Goal: Task Accomplishment & Management: Complete application form

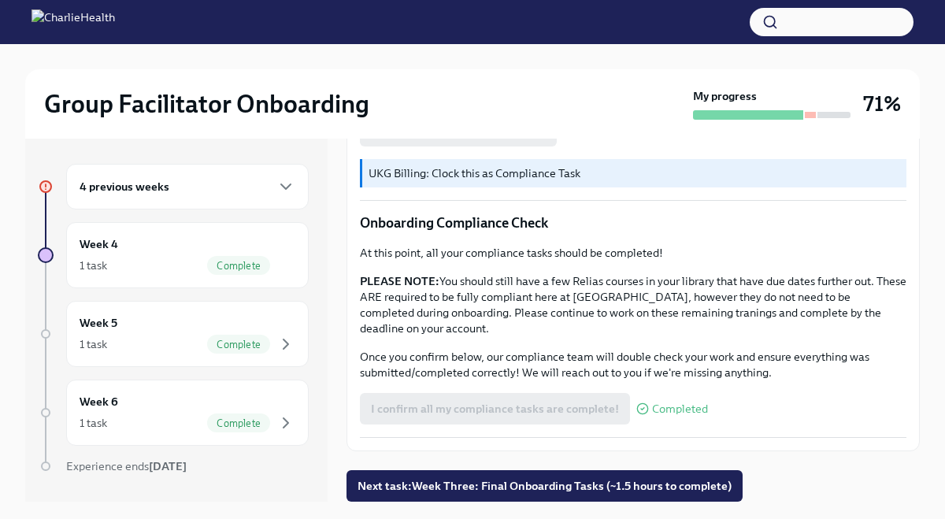
scroll to position [27, 0]
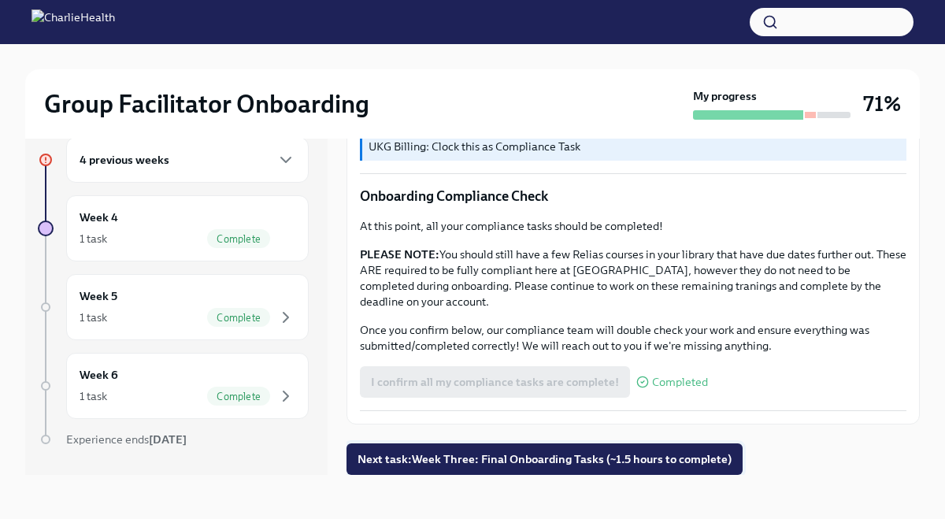
click at [445, 468] on button "Next task : Week Three: Final Onboarding Tasks (~1.5 hours to complete)" at bounding box center [544, 458] width 396 height 31
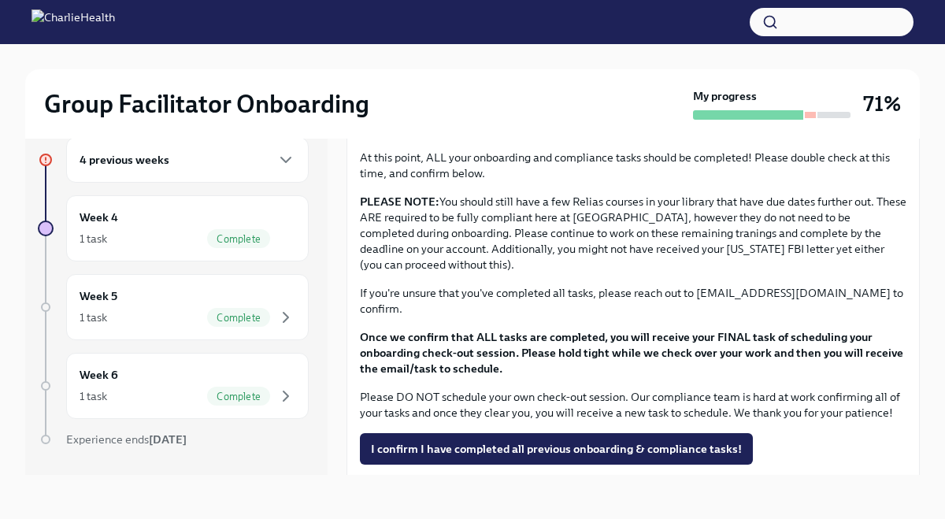
scroll to position [1236, 0]
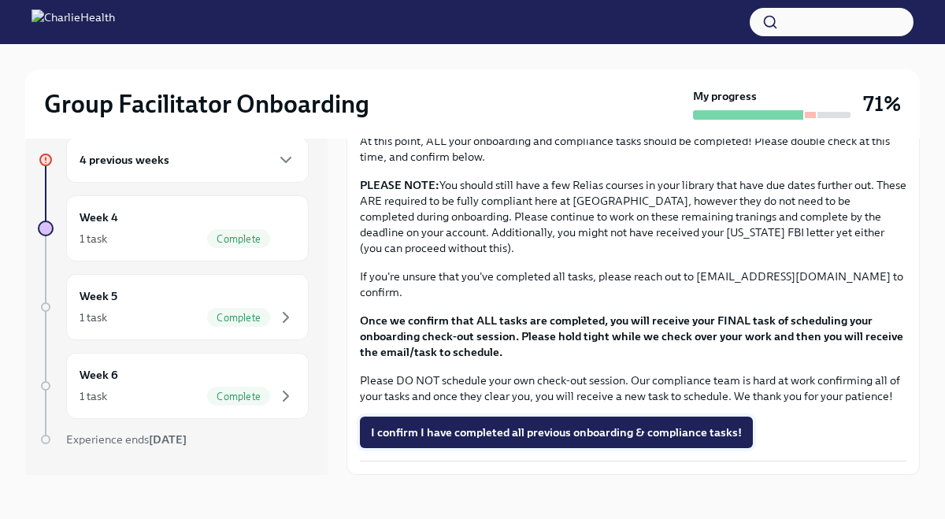
click at [472, 426] on span "I confirm I have completed all previous onboarding & compliance tasks!" at bounding box center [556, 432] width 371 height 16
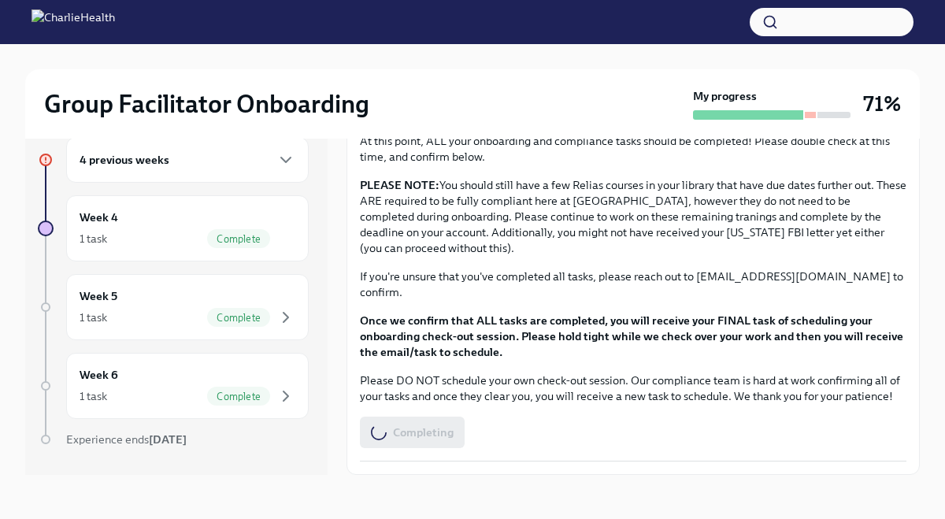
scroll to position [0, 0]
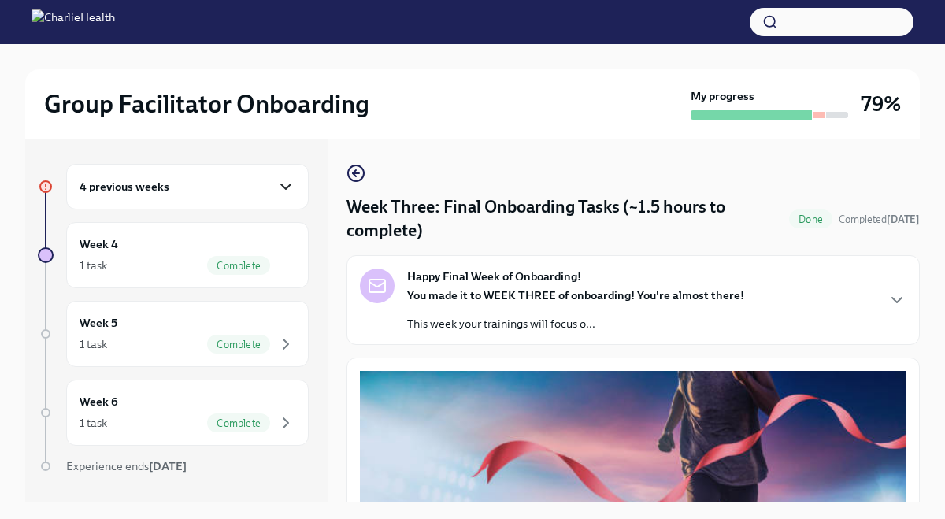
click at [293, 192] on icon "button" at bounding box center [285, 186] width 19 height 19
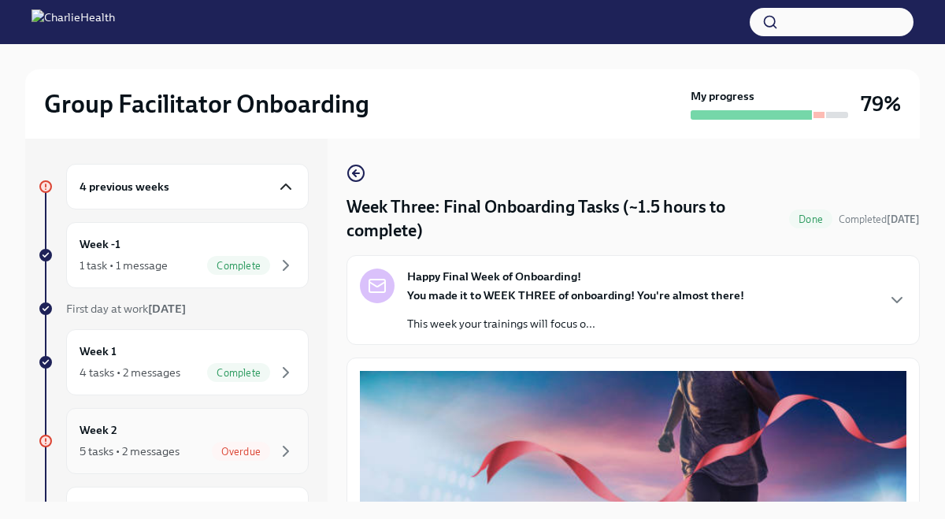
click at [209, 438] on div "Week 2 5 tasks • 2 messages Overdue" at bounding box center [188, 440] width 216 height 39
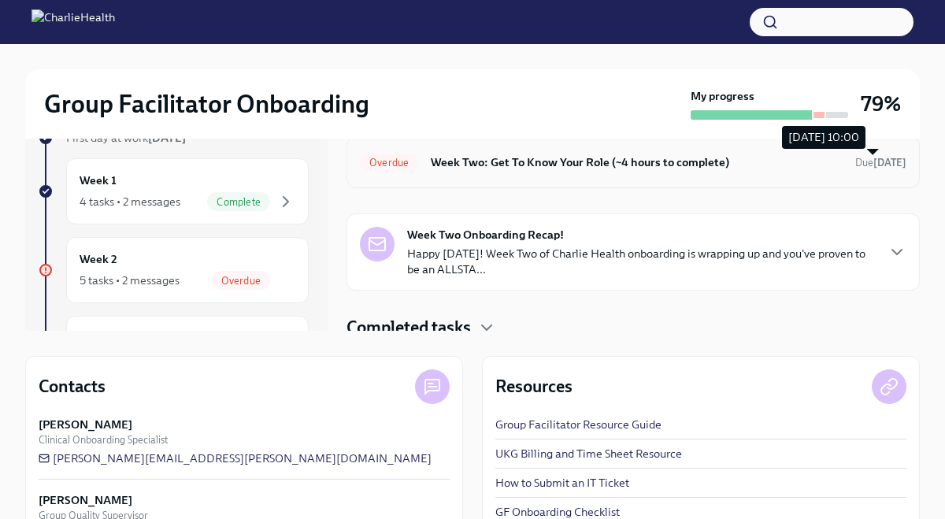
click at [873, 165] on strong "[DATE]" at bounding box center [889, 163] width 33 height 12
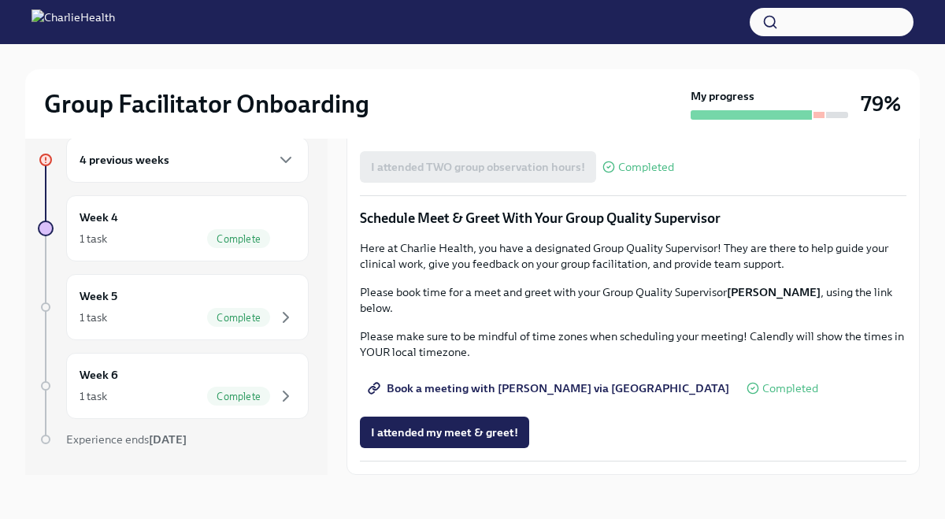
scroll to position [1425, 0]
click at [513, 430] on span "I attended my meet & greet!" at bounding box center [444, 432] width 147 height 16
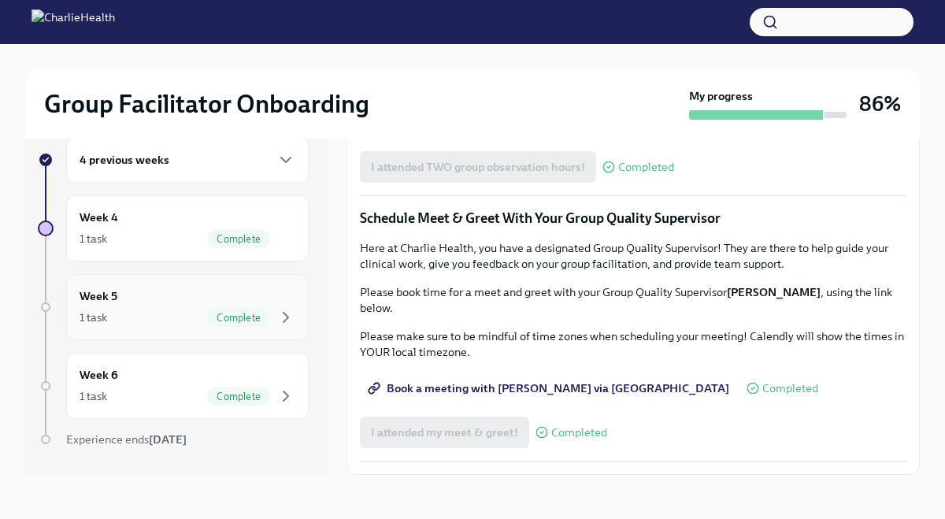
scroll to position [0, 0]
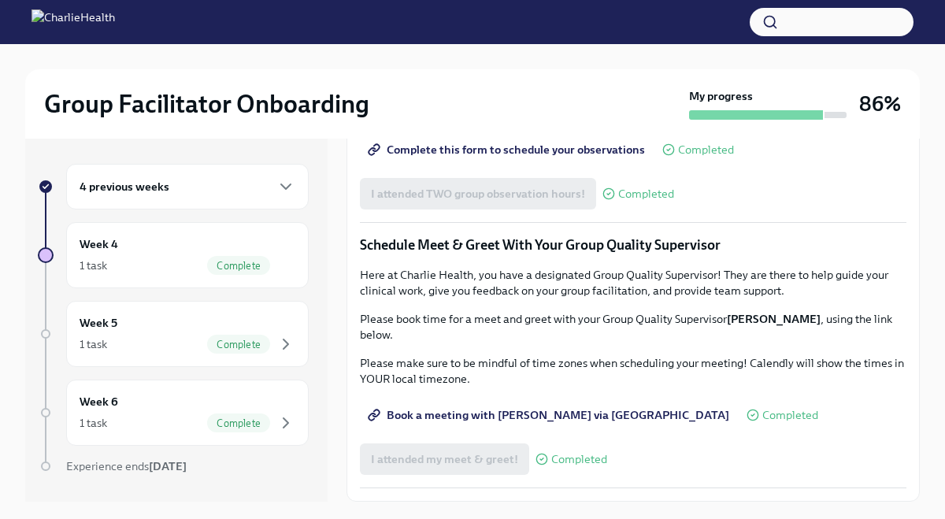
click at [287, 198] on div "4 previous weeks" at bounding box center [187, 187] width 242 height 46
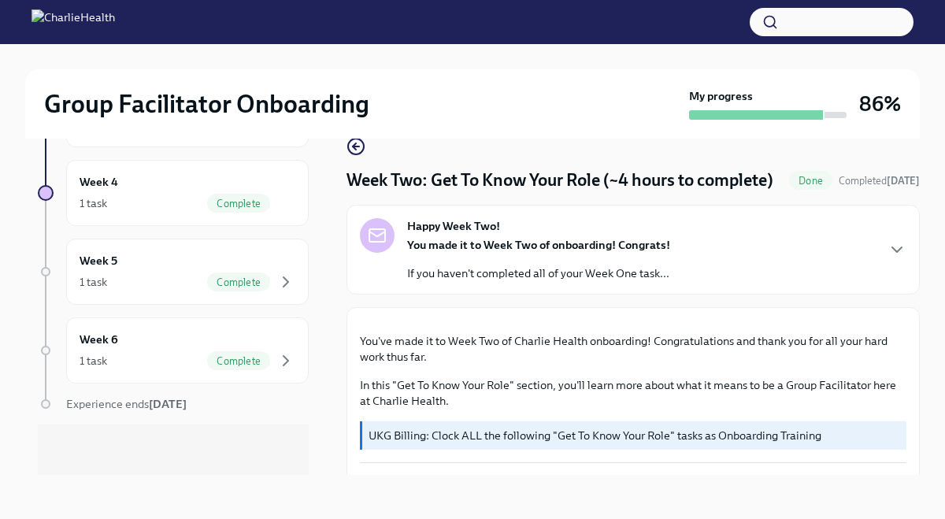
scroll to position [16, 0]
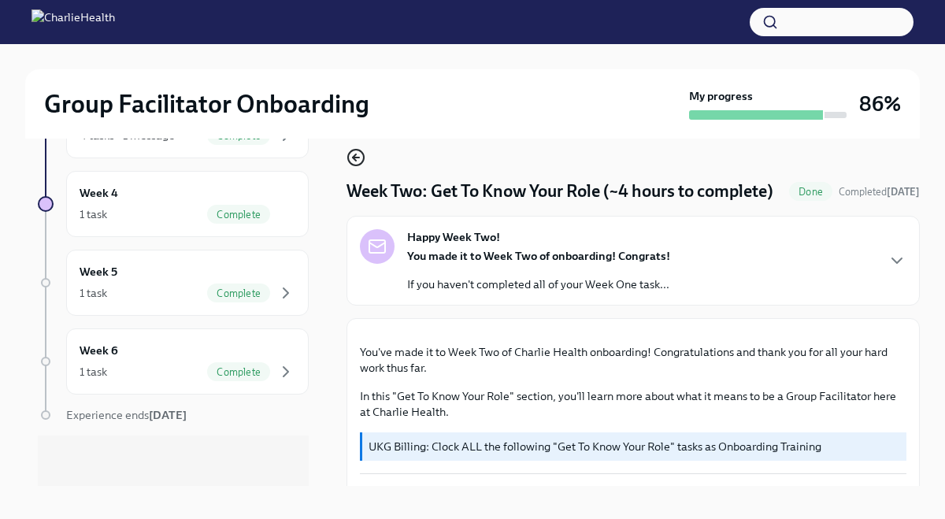
click at [357, 159] on icon "button" at bounding box center [355, 157] width 19 height 19
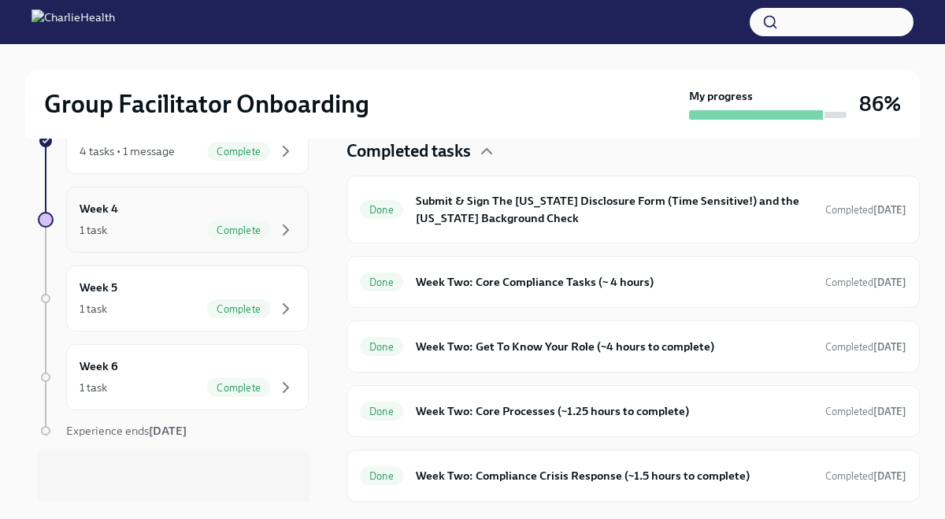
click at [259, 227] on span "Complete" at bounding box center [238, 230] width 63 height 12
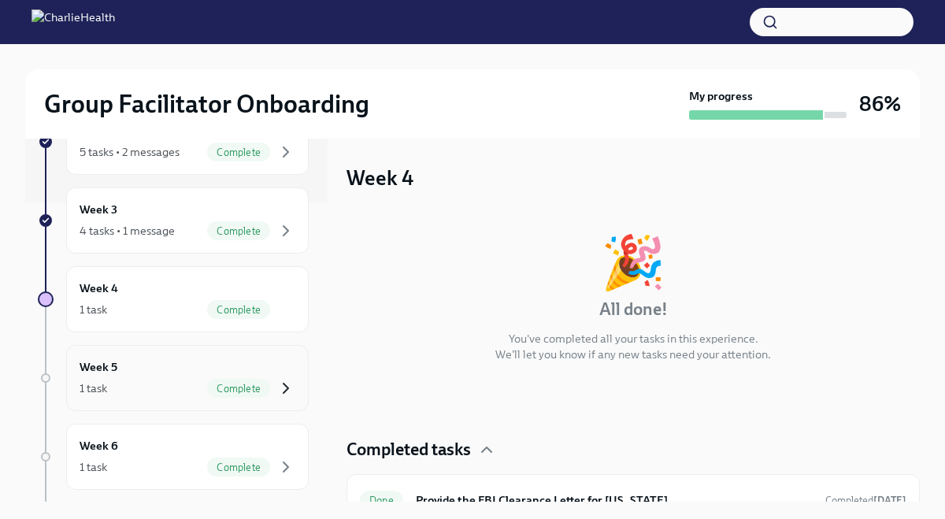
click at [286, 388] on icon "button" at bounding box center [285, 388] width 19 height 19
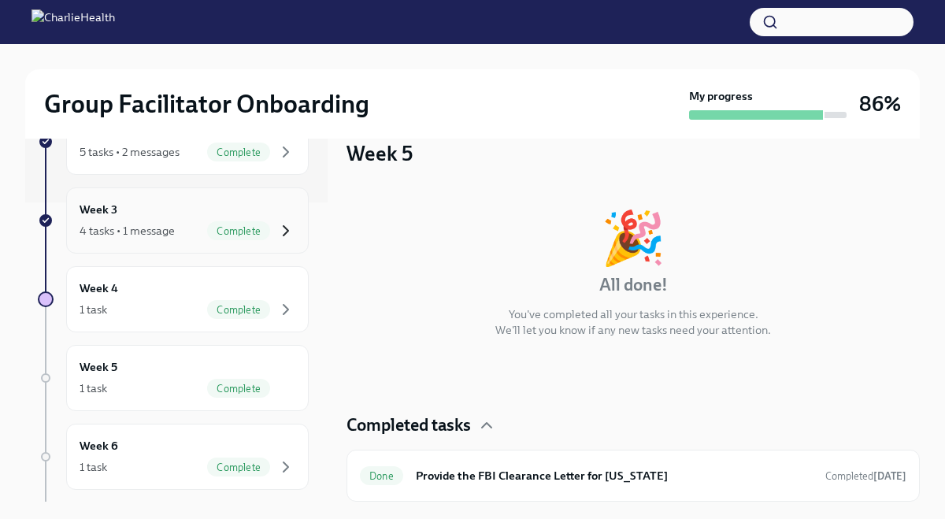
click at [290, 230] on icon "button" at bounding box center [285, 230] width 19 height 19
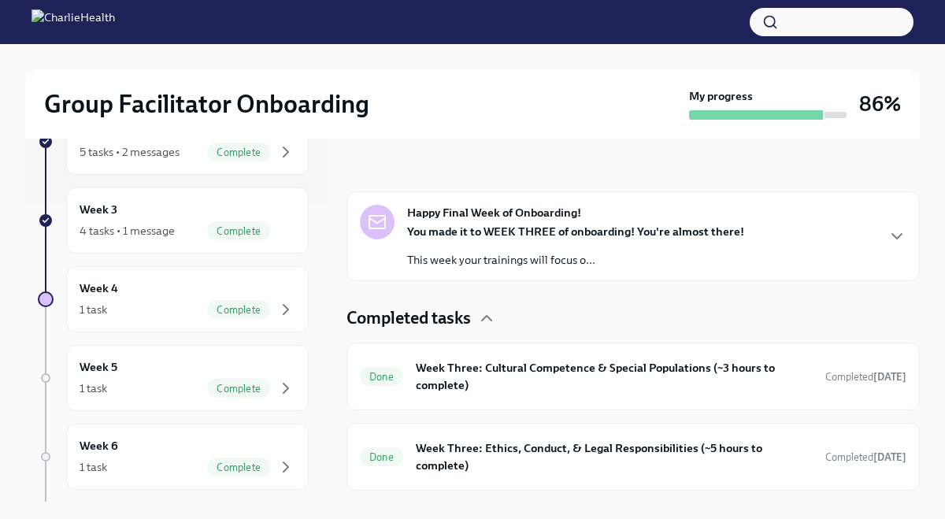
click at [895, 224] on div "Happy Final Week of Onboarding! You made it to WEEK THREE of onboarding! You're…" at bounding box center [633, 236] width 546 height 63
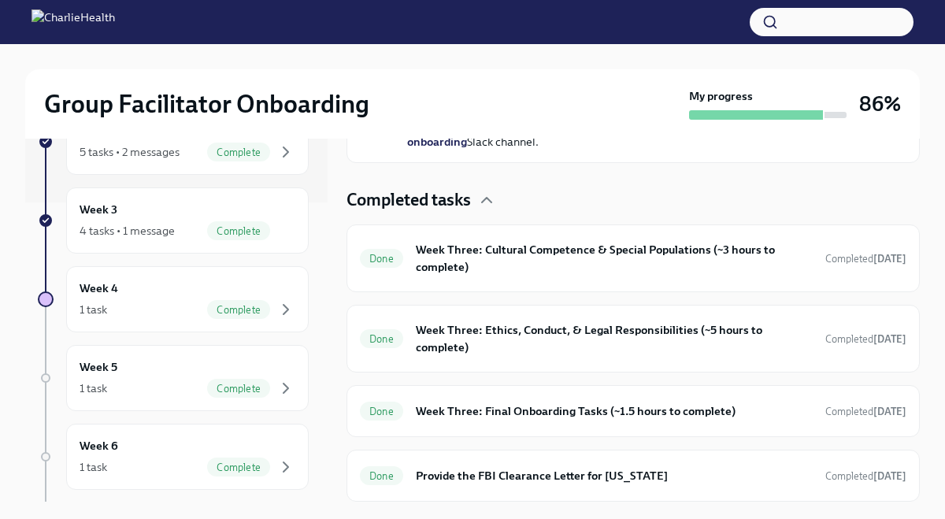
scroll to position [899, 0]
click at [755, 276] on h6 "Week Three: Cultural Competence & Special Populations (~3 hours to complete)" at bounding box center [614, 258] width 397 height 35
